Goal: Download file/media

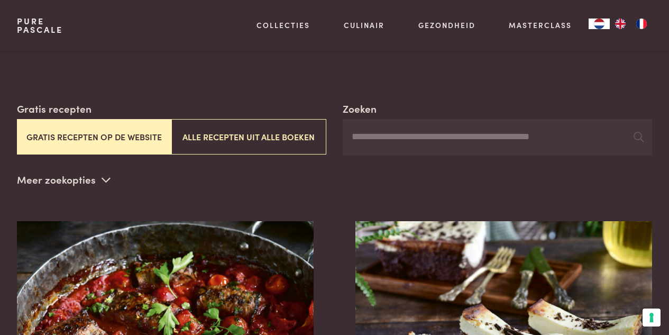
scroll to position [147, 0]
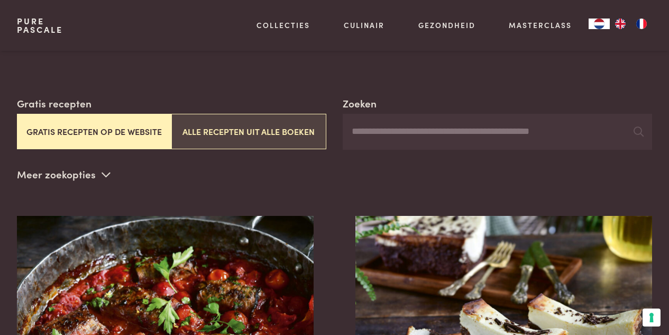
click at [234, 129] on button "Alle recepten uit alle boeken" at bounding box center [248, 131] width 154 height 35
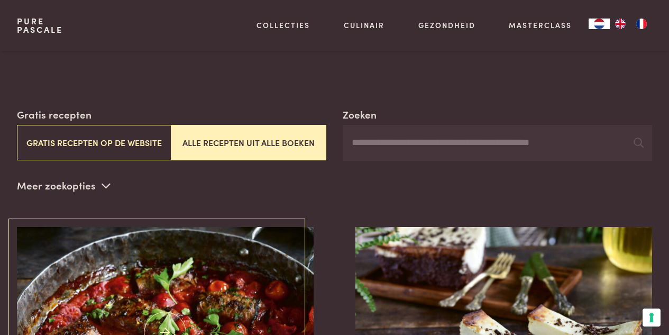
scroll to position [141, 0]
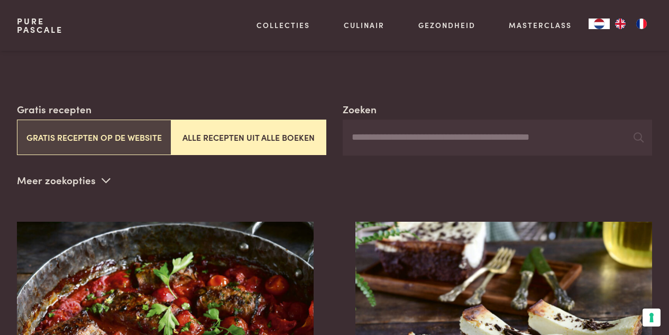
click at [89, 137] on button "Gratis recepten op de website" at bounding box center [94, 136] width 154 height 35
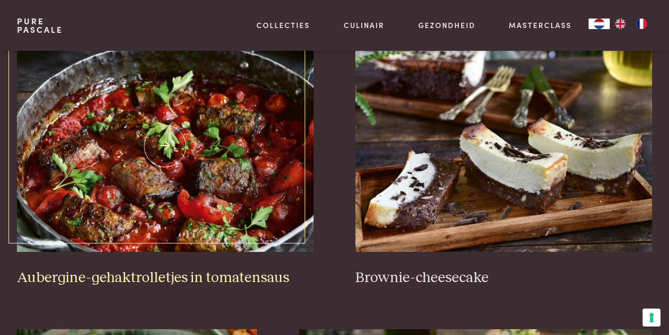
scroll to position [319, 0]
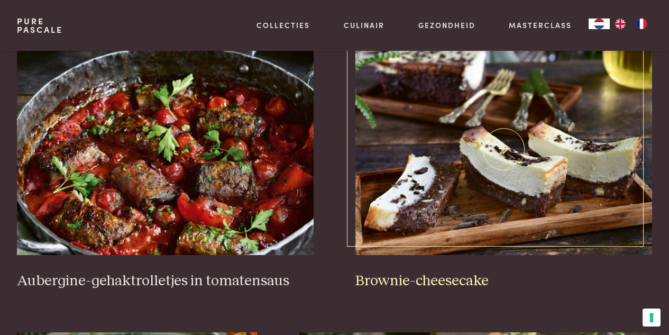
click at [472, 172] on img at bounding box center [503, 148] width 296 height 211
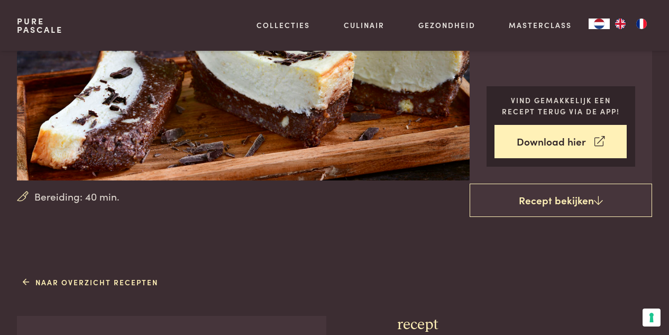
scroll to position [153, 0]
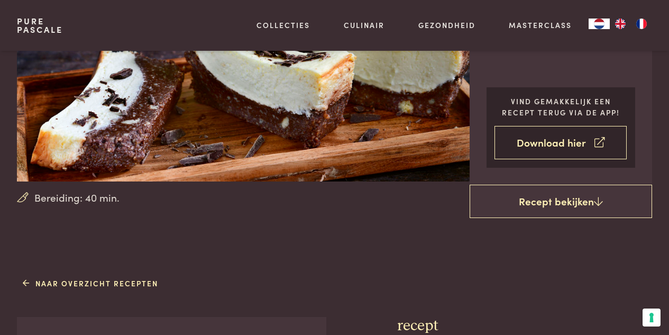
click at [561, 141] on link "Download hier" at bounding box center [560, 142] width 132 height 33
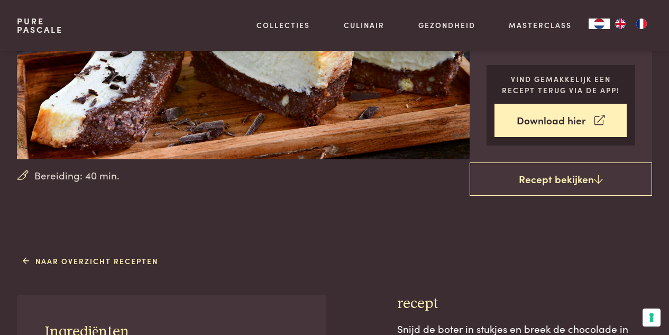
scroll to position [178, 0]
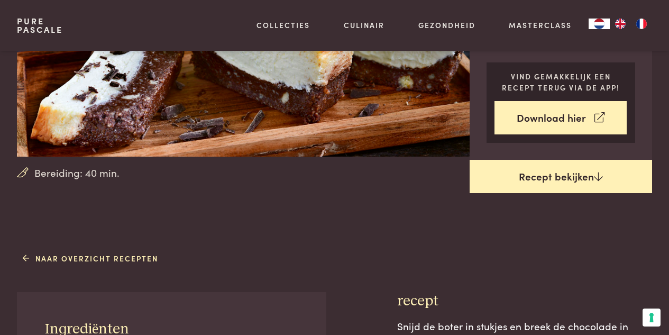
click at [557, 182] on link "Recept bekijken" at bounding box center [560, 177] width 183 height 34
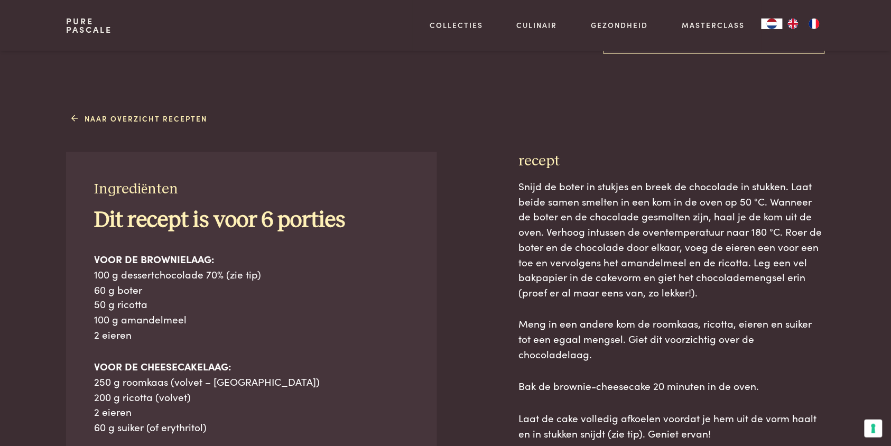
scroll to position [371, 0]
